Goal: Information Seeking & Learning: Learn about a topic

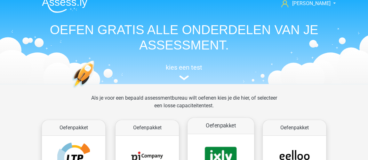
scroll to position [29, 0]
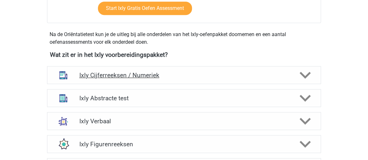
scroll to position [204, 0]
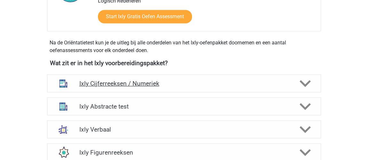
click at [139, 82] on h4 "Ixly Cijferreeksen / Numeriek" at bounding box center [184, 83] width 210 height 7
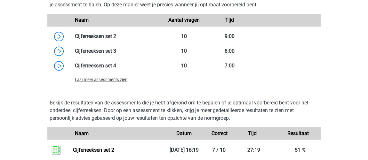
scroll to position [495, 0]
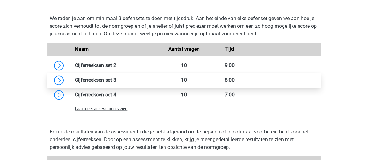
click at [116, 80] on link at bounding box center [116, 80] width 0 height 6
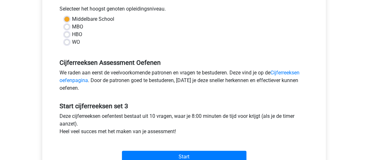
scroll to position [175, 0]
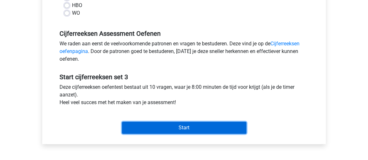
click at [186, 128] on input "Start" at bounding box center [184, 128] width 125 height 12
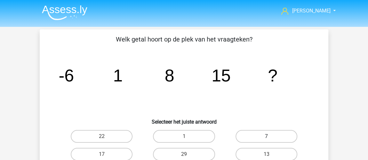
click at [289, 134] on label "7" at bounding box center [267, 136] width 62 height 13
click at [271, 137] on input "7" at bounding box center [269, 139] width 4 height 4
radio input "true"
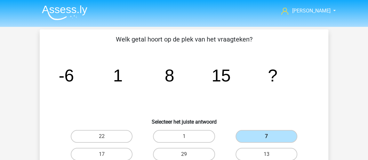
scroll to position [29, 0]
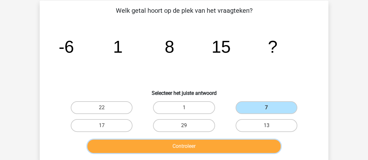
click at [251, 145] on button "Controleer" at bounding box center [184, 146] width 194 height 13
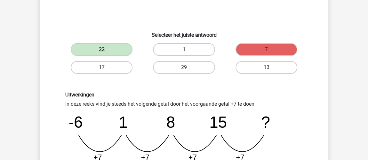
scroll to position [145, 0]
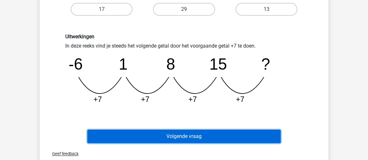
click at [251, 142] on button "Volgende vraag" at bounding box center [184, 136] width 194 height 13
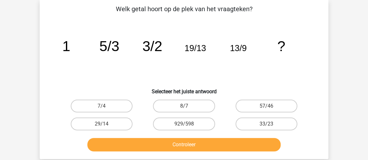
scroll to position [29, 0]
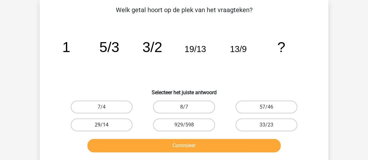
click at [116, 122] on label "29/14" at bounding box center [102, 125] width 62 height 13
click at [106, 125] on input "29/14" at bounding box center [104, 127] width 4 height 4
radio input "true"
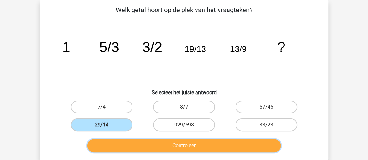
click at [192, 142] on button "Controleer" at bounding box center [184, 145] width 194 height 13
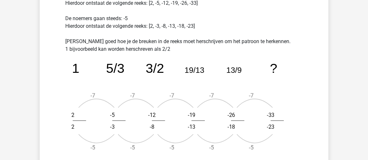
scroll to position [262, 0]
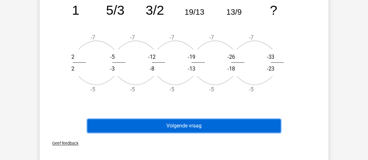
click at [207, 126] on button "Volgende vraag" at bounding box center [184, 125] width 194 height 13
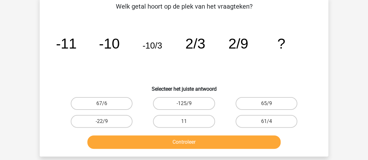
scroll to position [29, 0]
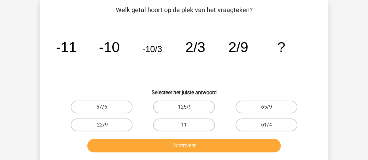
click at [117, 125] on label "-22/9" at bounding box center [102, 125] width 62 height 13
click at [106, 125] on input "-22/9" at bounding box center [104, 127] width 4 height 4
radio input "true"
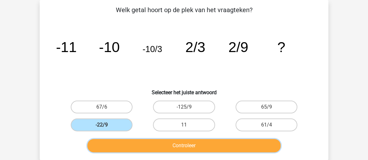
click at [180, 151] on button "Controleer" at bounding box center [184, 145] width 194 height 13
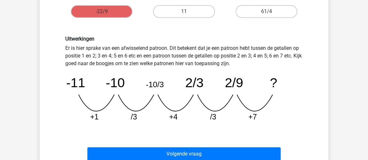
scroll to position [146, 0]
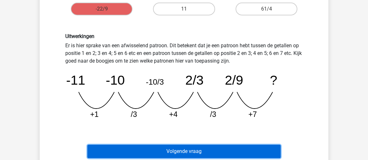
click at [206, 150] on button "Volgende vraag" at bounding box center [184, 151] width 194 height 13
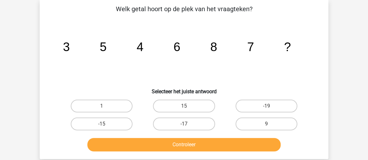
scroll to position [29, 0]
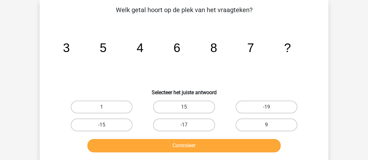
click at [279, 129] on label "9" at bounding box center [267, 125] width 62 height 13
click at [271, 129] on input "9" at bounding box center [269, 127] width 4 height 4
radio input "true"
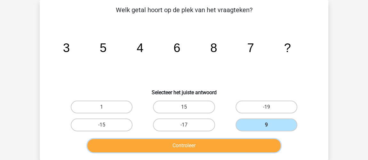
click at [269, 144] on button "Controleer" at bounding box center [184, 145] width 194 height 13
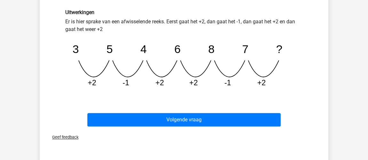
scroll to position [175, 0]
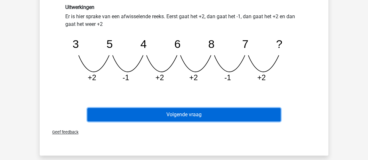
click at [240, 113] on button "Volgende vraag" at bounding box center [184, 114] width 194 height 13
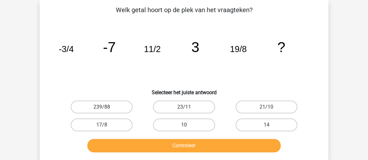
scroll to position [29, 0]
click at [188, 128] on input "10" at bounding box center [186, 127] width 4 height 4
radio input "true"
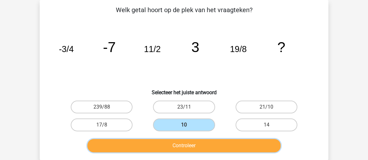
click at [161, 146] on button "Controleer" at bounding box center [184, 145] width 194 height 13
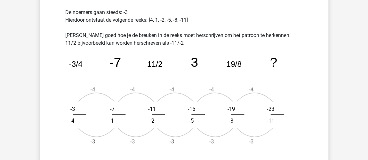
scroll to position [204, 0]
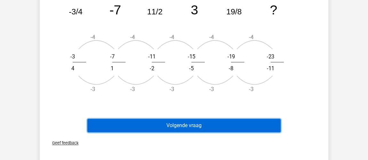
click at [162, 122] on button "Volgende vraag" at bounding box center [184, 125] width 194 height 13
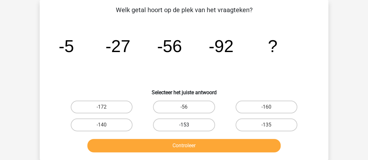
scroll to position [29, 0]
click at [268, 128] on input "-135" at bounding box center [269, 127] width 4 height 4
radio input "true"
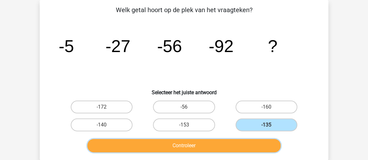
click at [260, 146] on button "Controleer" at bounding box center [184, 145] width 194 height 13
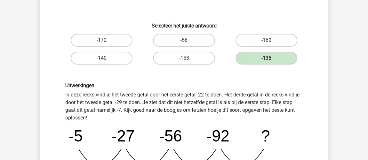
scroll to position [117, 0]
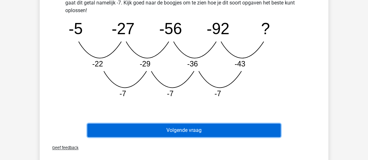
click at [224, 132] on button "Volgende vraag" at bounding box center [184, 130] width 194 height 13
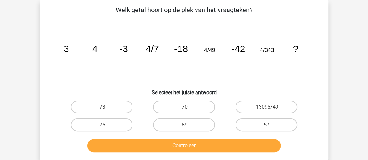
scroll to position [29, 0]
click at [186, 121] on label "-89" at bounding box center [184, 125] width 62 height 13
click at [186, 125] on input "-89" at bounding box center [186, 127] width 4 height 4
radio input "true"
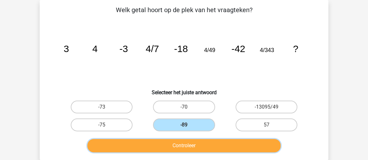
click at [207, 151] on button "Controleer" at bounding box center [184, 145] width 194 height 13
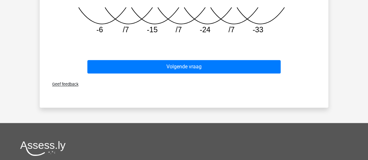
scroll to position [292, 0]
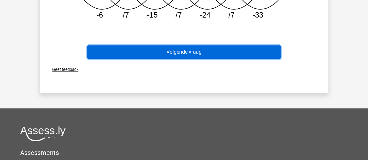
click at [195, 48] on button "Volgende vraag" at bounding box center [184, 51] width 194 height 13
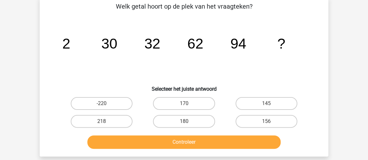
scroll to position [29, 0]
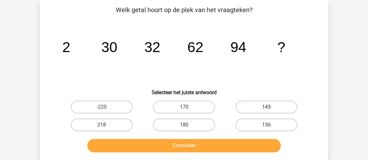
click at [247, 105] on label "145" at bounding box center [267, 107] width 62 height 13
click at [267, 107] on input "145" at bounding box center [269, 109] width 4 height 4
radio input "true"
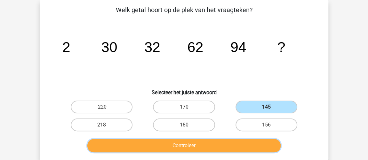
click at [230, 150] on button "Controleer" at bounding box center [184, 145] width 194 height 13
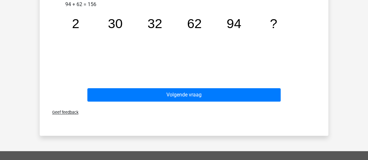
scroll to position [175, 0]
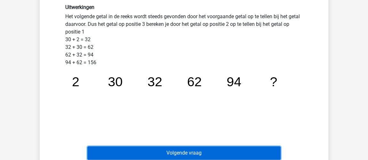
click at [185, 154] on button "Volgende vraag" at bounding box center [184, 153] width 194 height 13
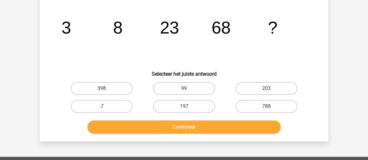
scroll to position [29, 0]
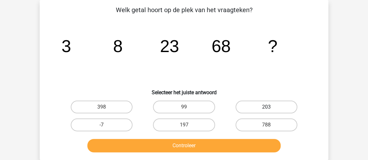
click at [265, 109] on label "203" at bounding box center [267, 107] width 62 height 13
click at [267, 109] on input "203" at bounding box center [269, 109] width 4 height 4
radio input "true"
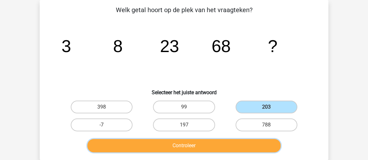
click at [234, 144] on button "Controleer" at bounding box center [184, 145] width 194 height 13
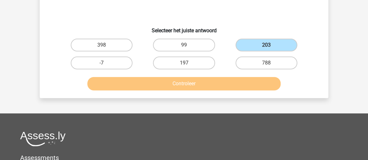
scroll to position [59, 0]
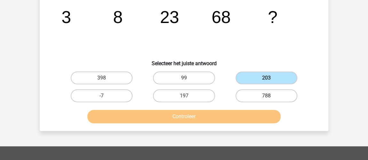
click at [284, 99] on label "788" at bounding box center [267, 96] width 62 height 13
click at [271, 99] on input "788" at bounding box center [269, 98] width 4 height 4
radio input "true"
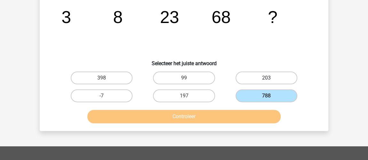
click at [276, 82] on label "203" at bounding box center [267, 78] width 62 height 13
click at [271, 82] on input "203" at bounding box center [269, 80] width 4 height 4
radio input "true"
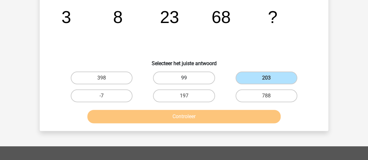
click at [184, 74] on label "99" at bounding box center [184, 78] width 62 height 13
click at [184, 78] on input "99" at bounding box center [186, 80] width 4 height 4
radio input "true"
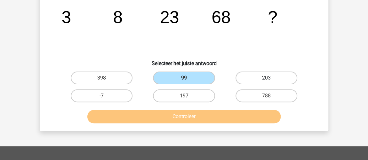
click at [277, 75] on label "203" at bounding box center [267, 78] width 62 height 13
click at [271, 78] on input "203" at bounding box center [269, 80] width 4 height 4
radio input "true"
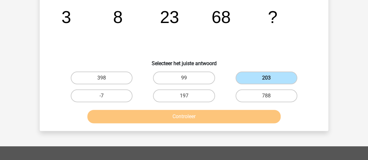
click at [270, 75] on label "203" at bounding box center [267, 78] width 62 height 13
click at [270, 78] on input "203" at bounding box center [269, 80] width 4 height 4
click at [328, 32] on div "Welk getal hoort op de plek van het vraagteken? image/svg+xml 3 8 23 68 ? Selec…" at bounding box center [184, 51] width 289 height 160
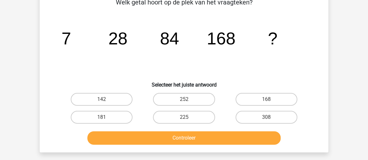
scroll to position [29, 0]
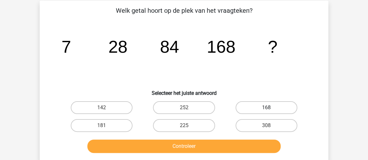
click at [280, 104] on label "168" at bounding box center [267, 108] width 62 height 13
click at [271, 108] on input "168" at bounding box center [269, 110] width 4 height 4
radio input "true"
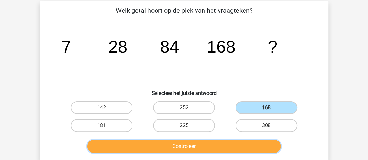
click at [244, 146] on button "Controleer" at bounding box center [184, 146] width 194 height 13
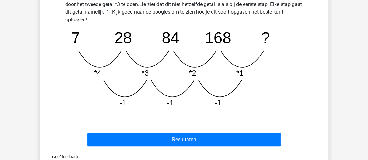
scroll to position [233, 0]
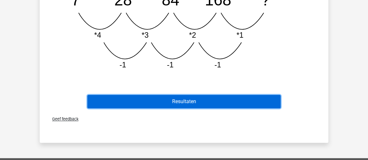
click at [214, 101] on button "Resultaten" at bounding box center [184, 101] width 194 height 13
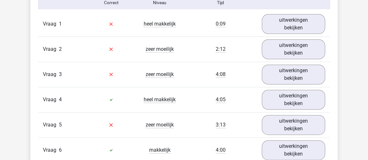
scroll to position [524, 0]
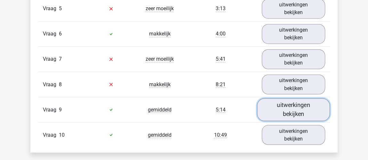
click at [297, 103] on link "uitwerkingen bekijken" at bounding box center [293, 109] width 73 height 23
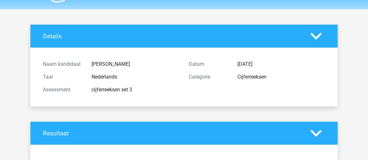
scroll to position [0, 0]
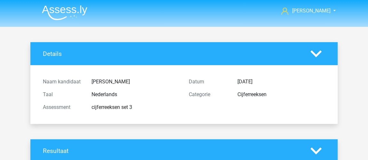
click at [60, 12] on img at bounding box center [64, 12] width 45 height 15
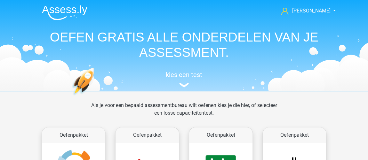
scroll to position [87, 0]
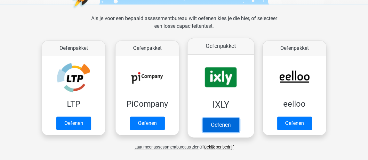
click at [223, 118] on link "Oefenen" at bounding box center [221, 125] width 37 height 14
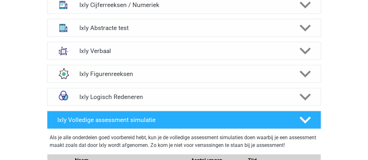
scroll to position [291, 0]
